Goal: Check status: Check status

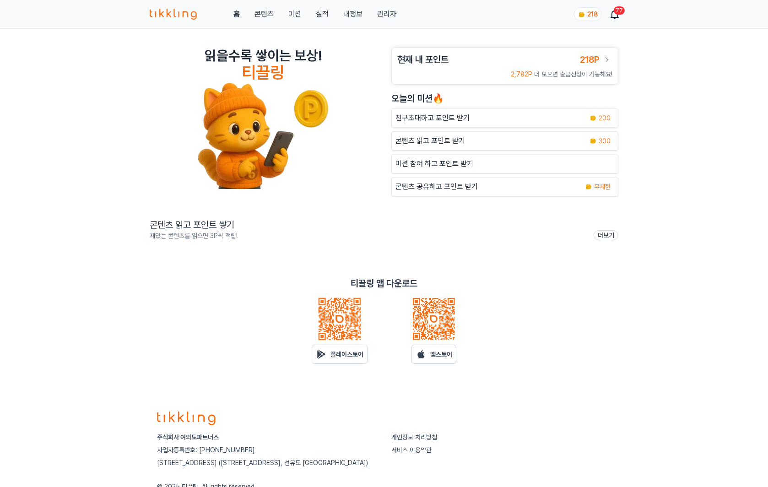
click at [384, 14] on link "관리자" at bounding box center [386, 14] width 19 height 11
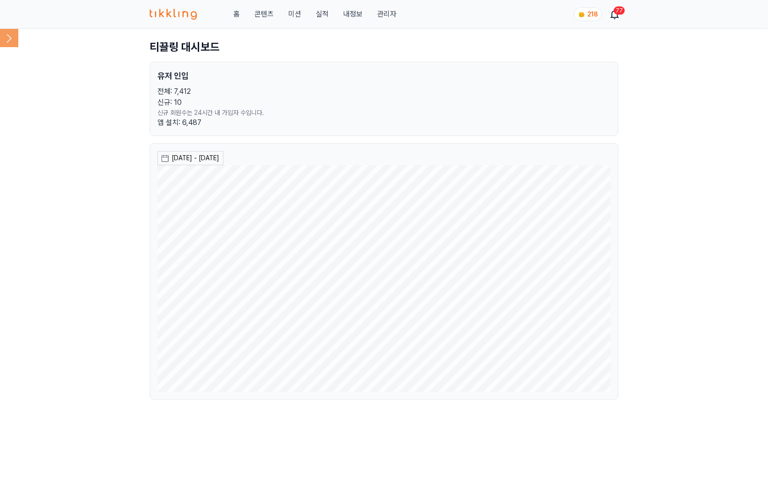
click at [0, 38] on icon at bounding box center [9, 38] width 18 height 18
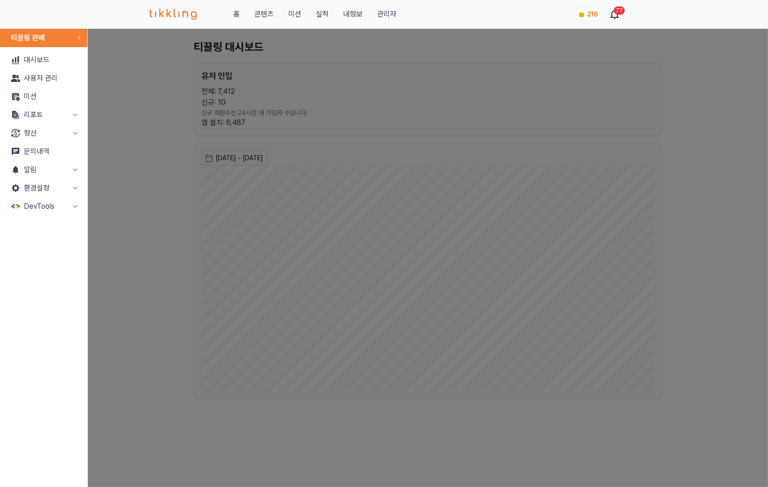
click at [40, 130] on button "정산" at bounding box center [44, 133] width 80 height 18
click at [41, 150] on link "출금신청" at bounding box center [44, 151] width 80 height 18
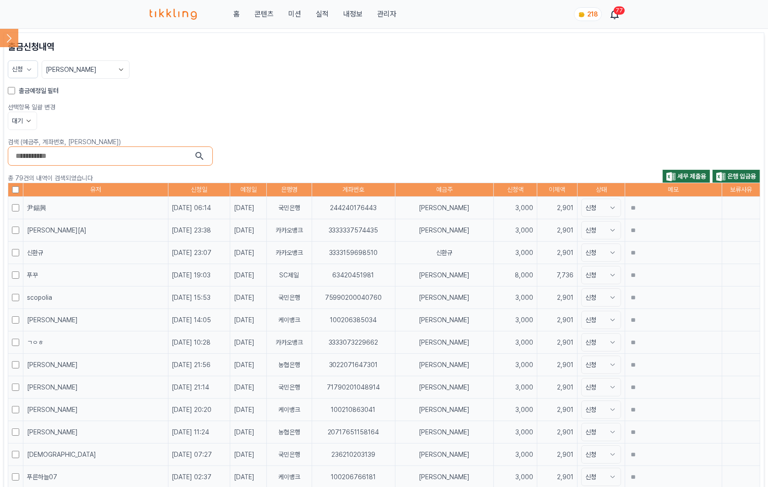
click at [23, 86] on label "출금예정일 필터" at bounding box center [39, 90] width 40 height 9
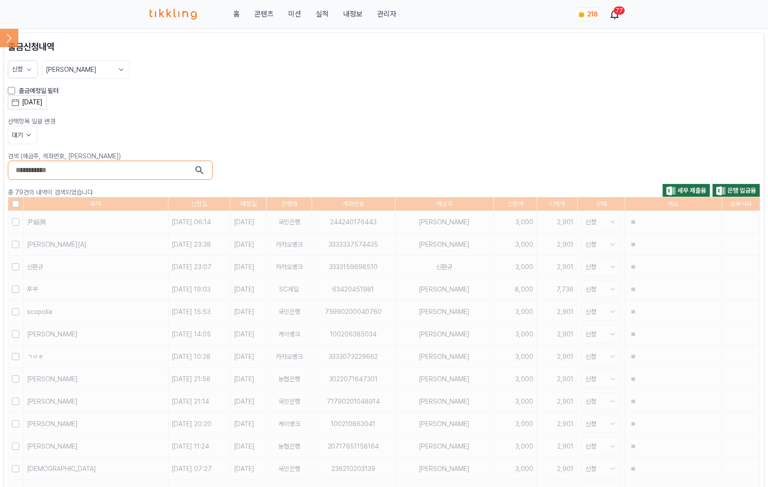
click at [43, 104] on div "[DATE]" at bounding box center [32, 102] width 21 height 10
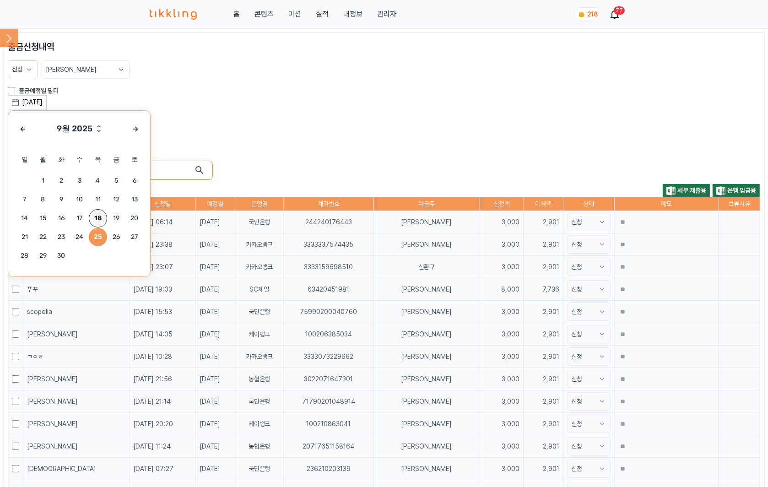
click at [98, 212] on span "18" at bounding box center [98, 218] width 18 height 18
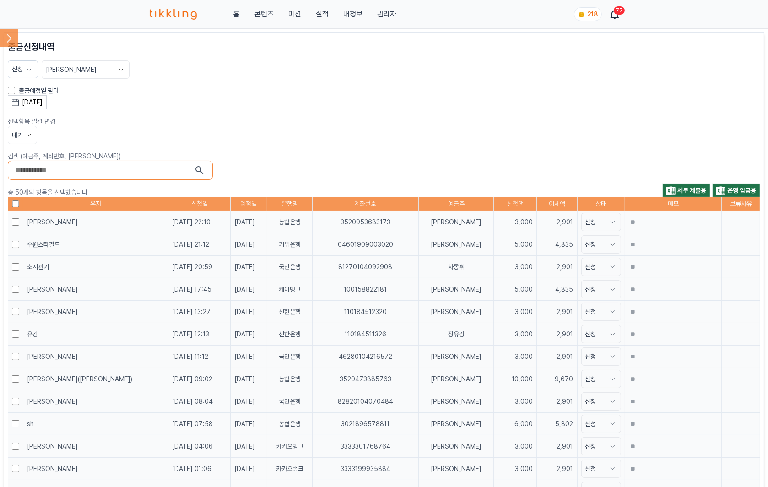
click at [30, 136] on icon at bounding box center [28, 134] width 9 height 9
click at [22, 173] on button "대기" at bounding box center [22, 169] width 28 height 16
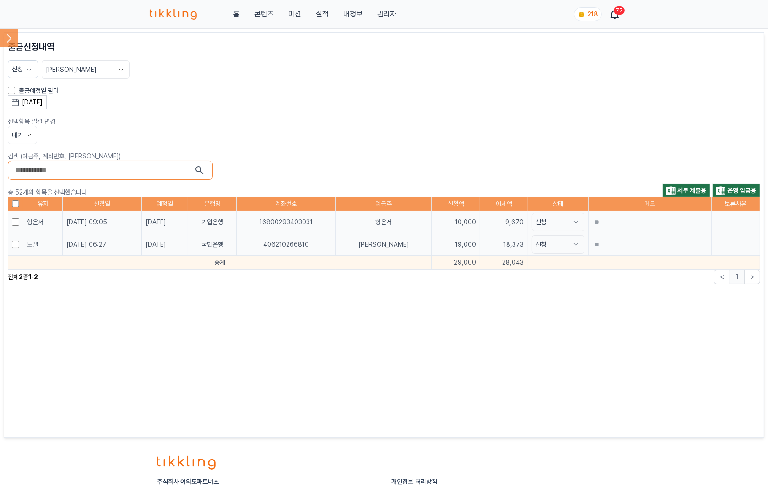
click at [26, 137] on icon at bounding box center [28, 134] width 9 height 9
click at [25, 166] on button "대기" at bounding box center [22, 169] width 28 height 16
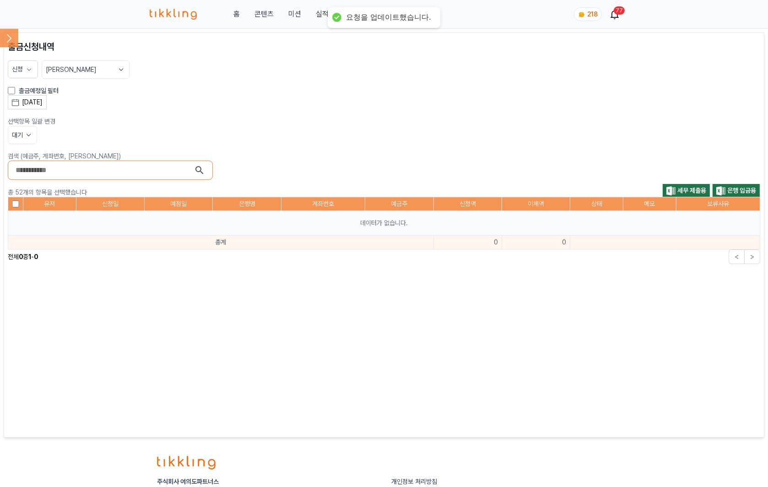
click at [220, 107] on div "[DATE] 9월 2025 일 월 화 수 목 금 토 1 2 3 4 5 6 7 8 9 10 11 12 13 14 15 16 17 18 19 20…" at bounding box center [384, 102] width 752 height 14
click at [17, 87] on div "출금예정일 필터" at bounding box center [384, 90] width 752 height 9
click at [25, 63] on button "신청" at bounding box center [23, 69] width 30 height 18
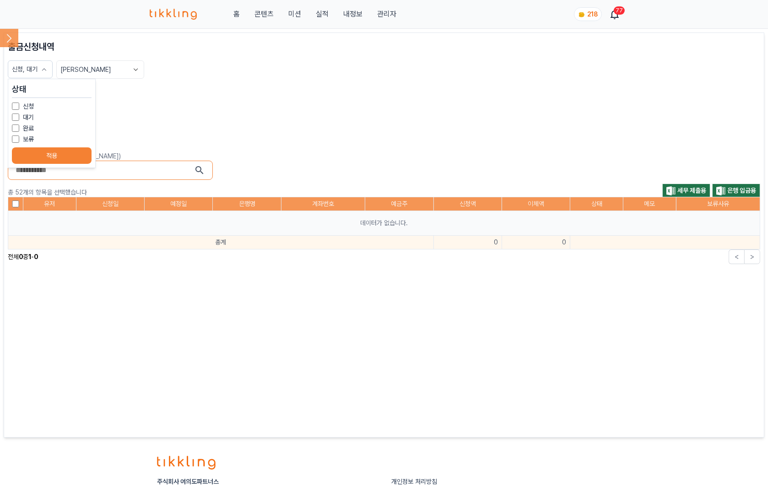
click at [27, 151] on button "적용" at bounding box center [52, 155] width 80 height 16
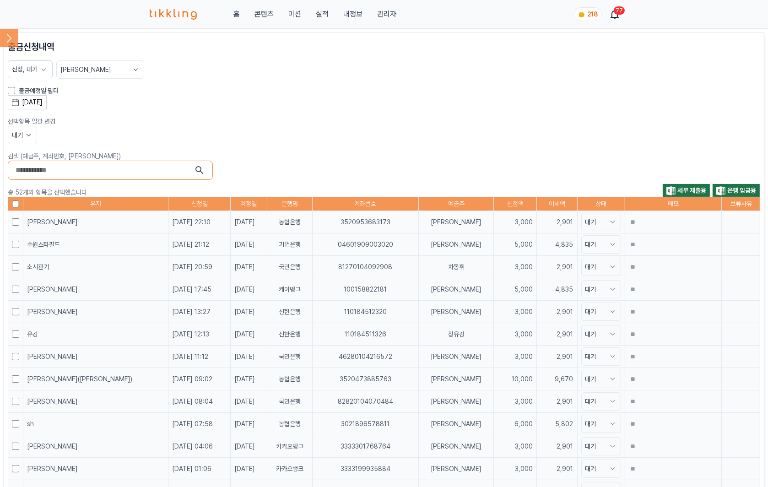
click at [39, 70] on icon at bounding box center [43, 69] width 9 height 9
drag, startPoint x: 27, startPoint y: 107, endPoint x: 25, endPoint y: 114, distance: 7.4
click at [27, 106] on label "신청" at bounding box center [28, 106] width 11 height 9
click at [37, 157] on button "적용" at bounding box center [52, 155] width 80 height 16
click at [690, 190] on span "세무 제출용" at bounding box center [691, 190] width 29 height 7
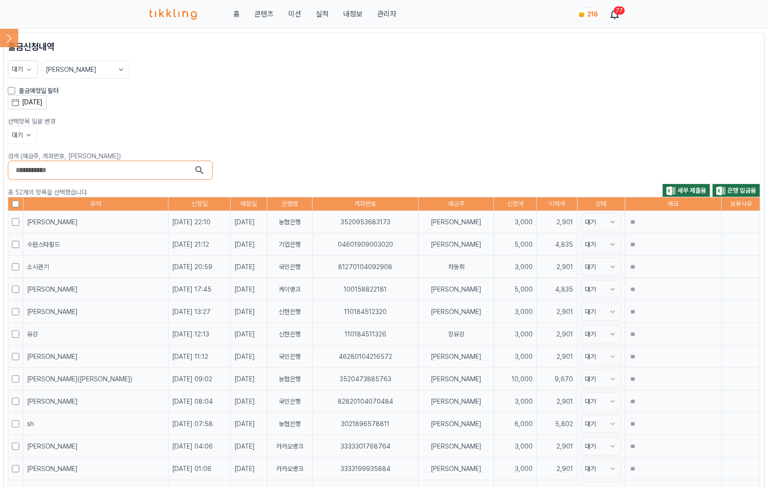
click at [746, 190] on span "은행 입금용" at bounding box center [741, 190] width 29 height 7
drag, startPoint x: 27, startPoint y: 133, endPoint x: 27, endPoint y: 141, distance: 8.7
click at [27, 132] on icon at bounding box center [28, 134] width 9 height 9
click at [20, 183] on button "완료" at bounding box center [22, 186] width 28 height 16
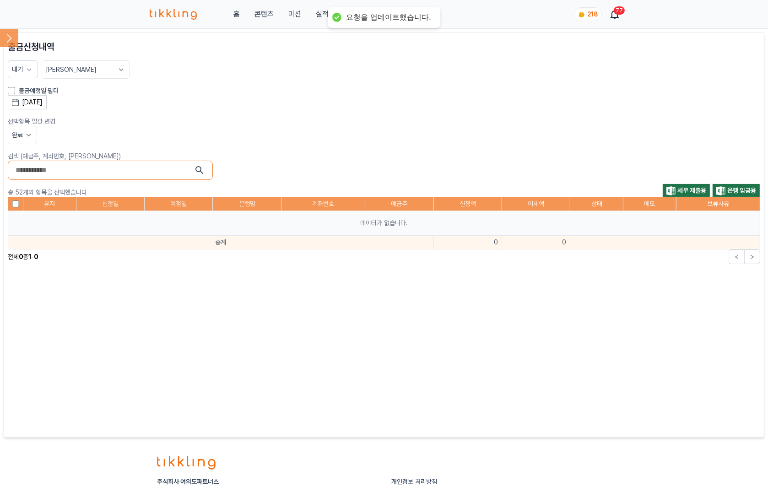
click at [25, 137] on icon at bounding box center [28, 134] width 9 height 9
click at [22, 187] on button "완료" at bounding box center [22, 186] width 28 height 16
click at [233, 109] on div "출금신청내역 대기 최신순 출금예정일 필터 [DATE] 9월 2025 일 월 화 수 목 금 토 1 2 3 4 5 6 7 8 9 10 11 12 …" at bounding box center [384, 234] width 752 height 389
click at [21, 90] on label "출금예정일 필터" at bounding box center [39, 90] width 40 height 9
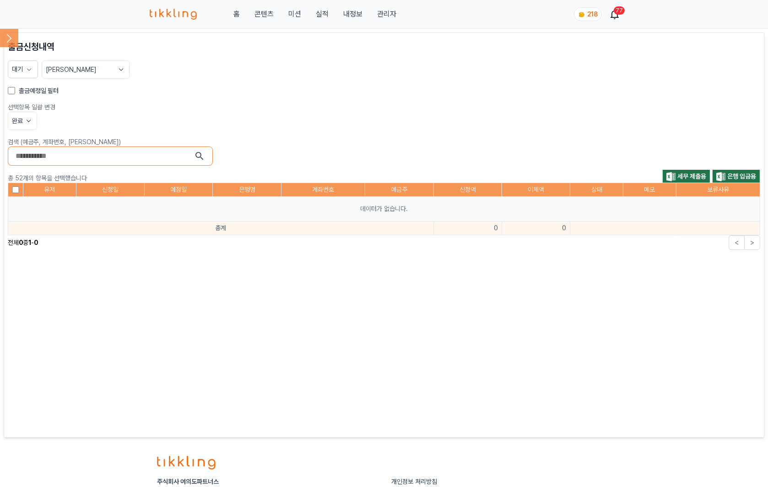
click at [25, 70] on icon at bounding box center [29, 69] width 9 height 9
click at [90, 42] on p "출금신청내역" at bounding box center [384, 46] width 752 height 13
